Goal: Information Seeking & Learning: Learn about a topic

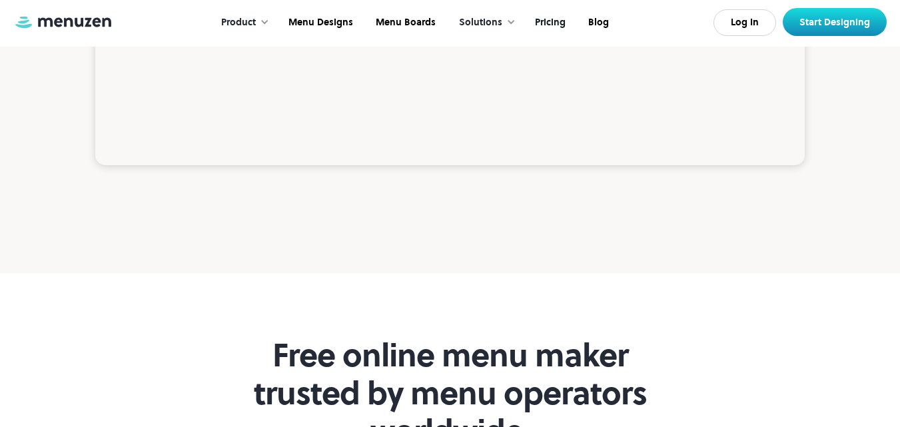
scroll to position [3464, 0]
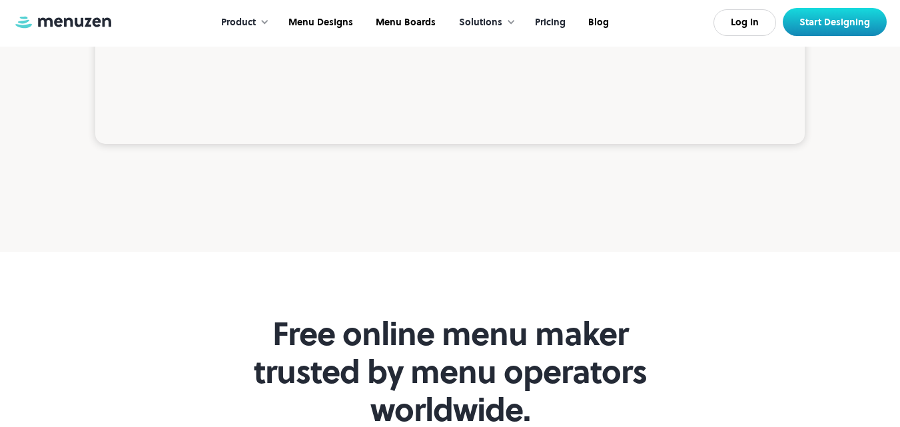
click at [553, 23] on link "Pricing" at bounding box center [548, 22] width 53 height 41
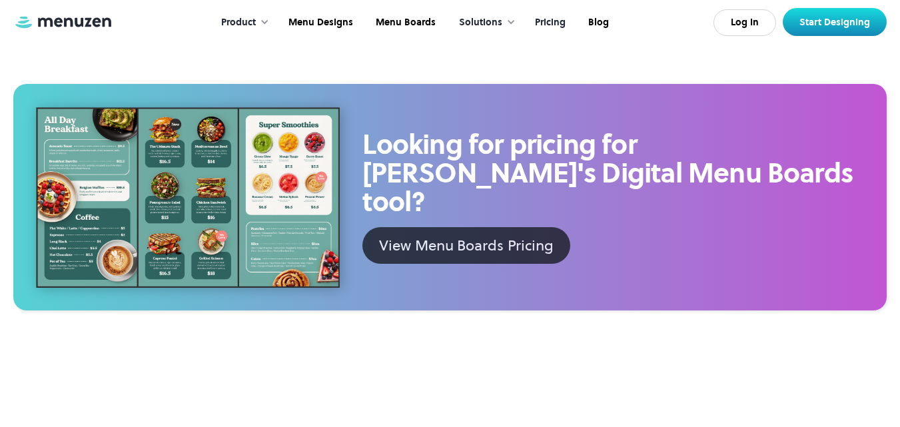
scroll to position [733, 0]
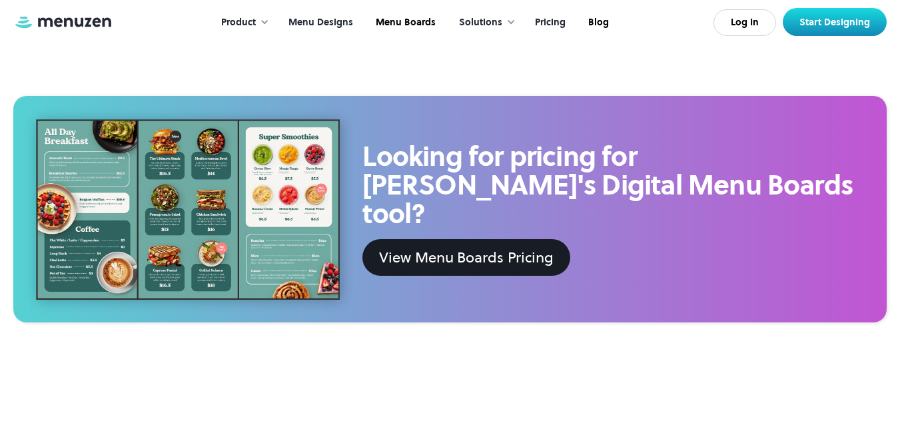
click at [318, 19] on link "Menu Designs" at bounding box center [319, 22] width 87 height 41
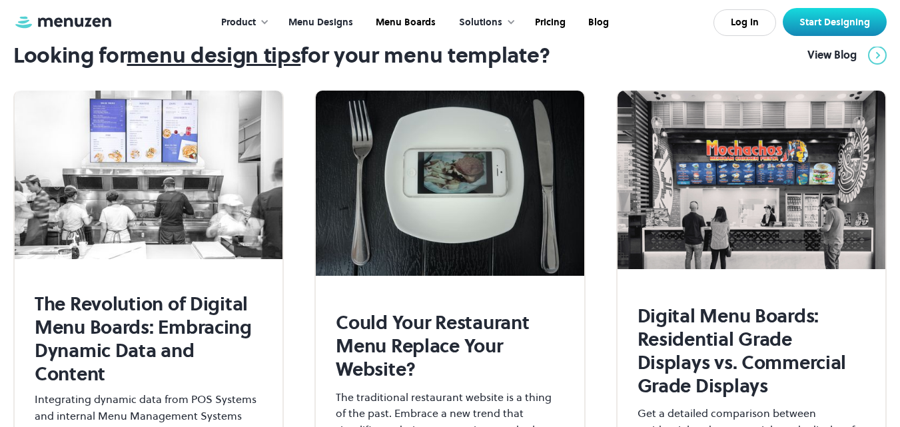
scroll to position [4996, 0]
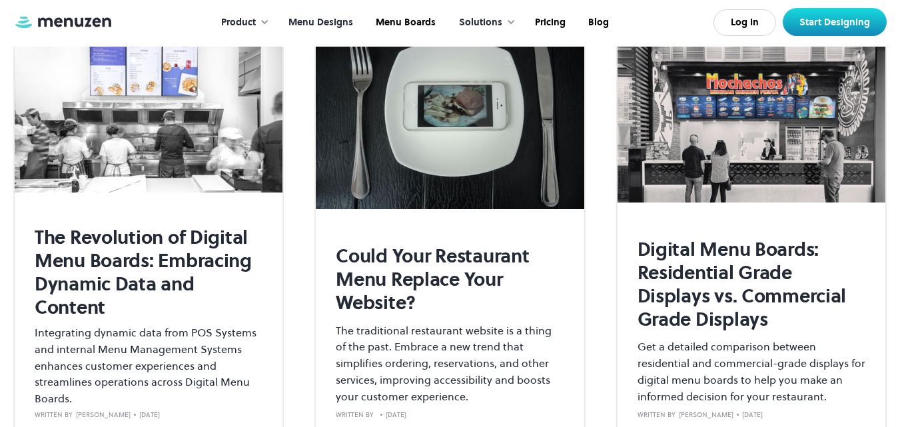
click at [376, 244] on h2 "Could Your Restaurant Menu Replace Your Website?" at bounding box center [450, 279] width 228 height 70
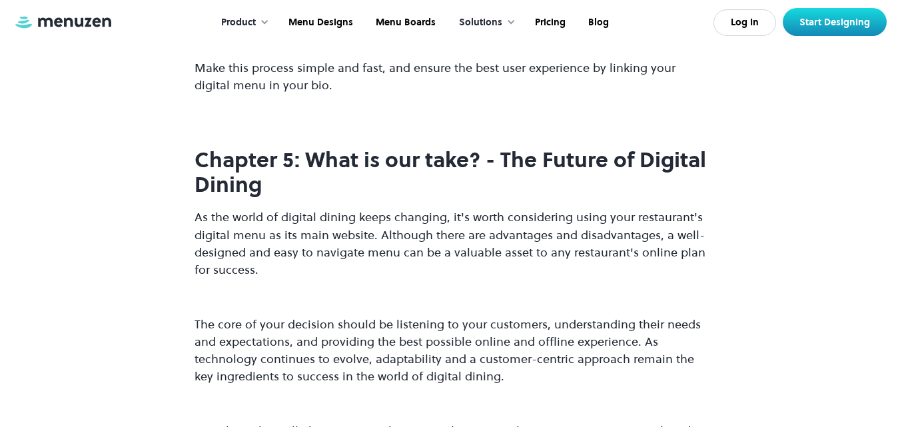
scroll to position [2798, 0]
